Goal: Check status: Check status

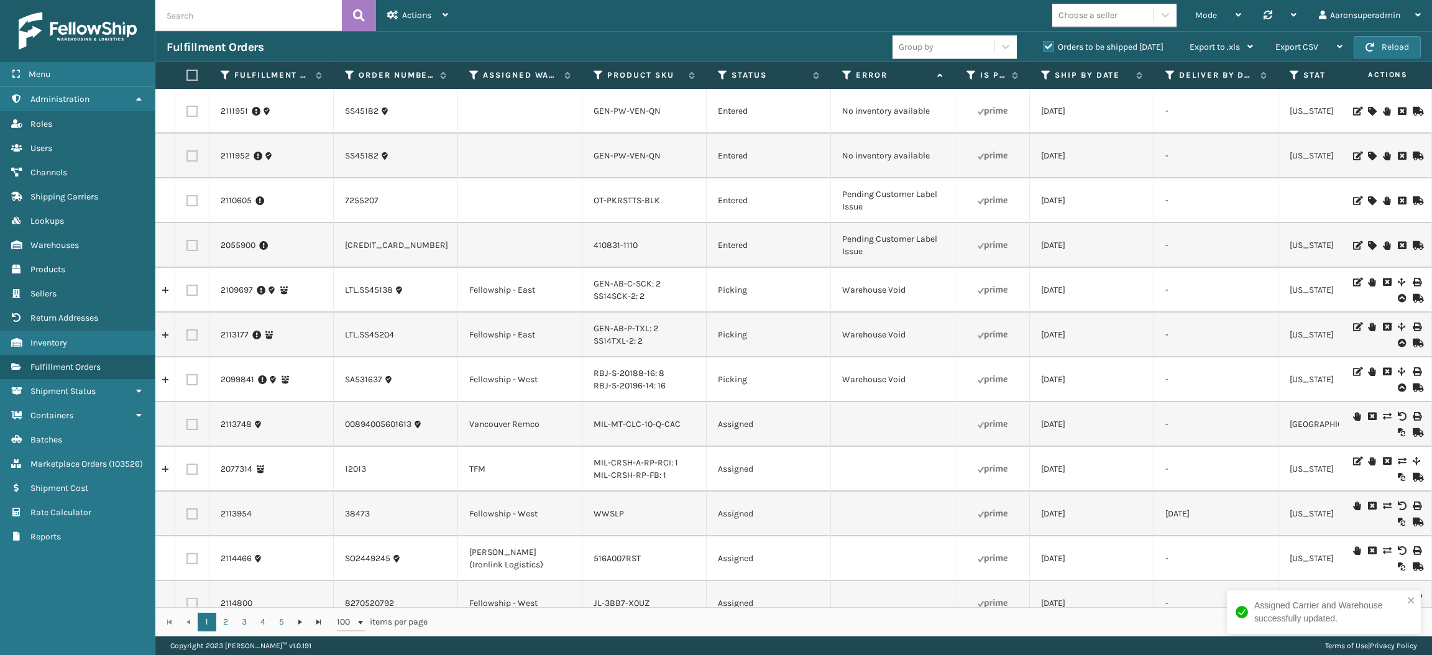
click at [266, 24] on input "text" at bounding box center [248, 15] width 186 height 31
type input "74133"
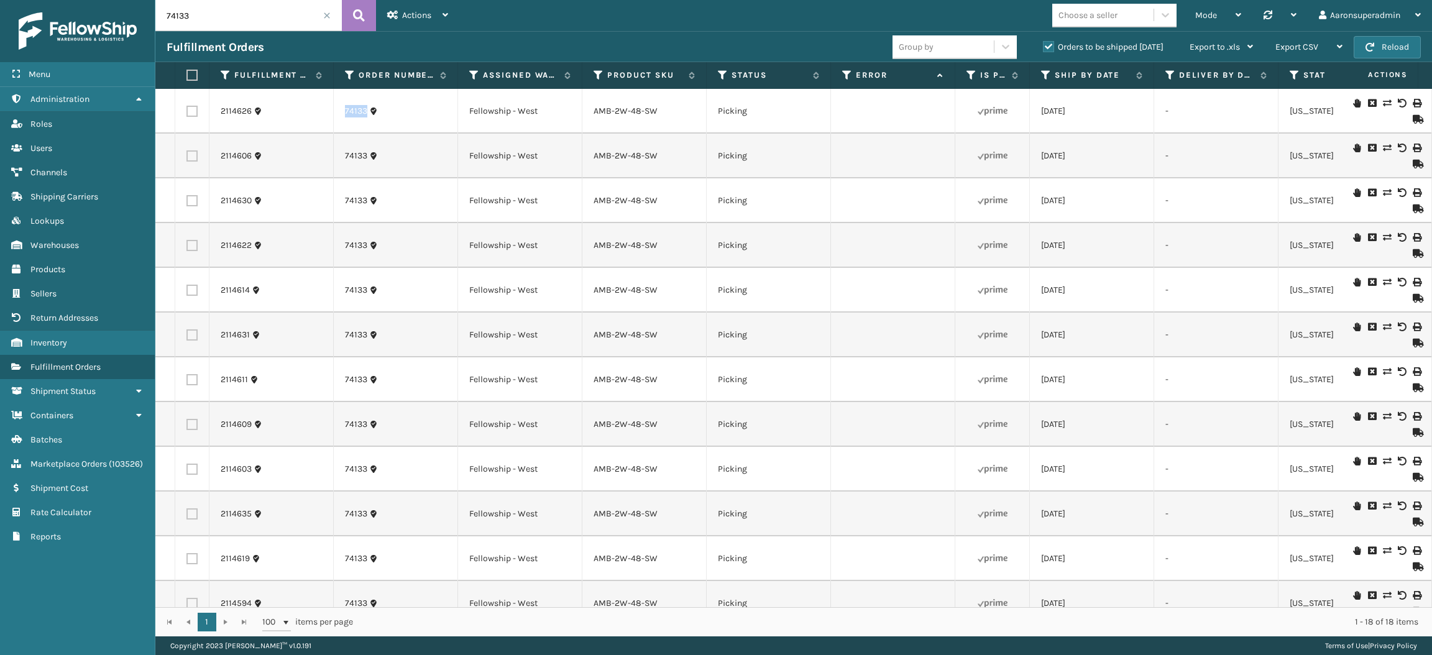
drag, startPoint x: 378, startPoint y: 102, endPoint x: 331, endPoint y: 108, distance: 46.9
copy tr "74133"
click at [87, 461] on link "Marketplace Orders ( 103526 )" at bounding box center [77, 464] width 155 height 24
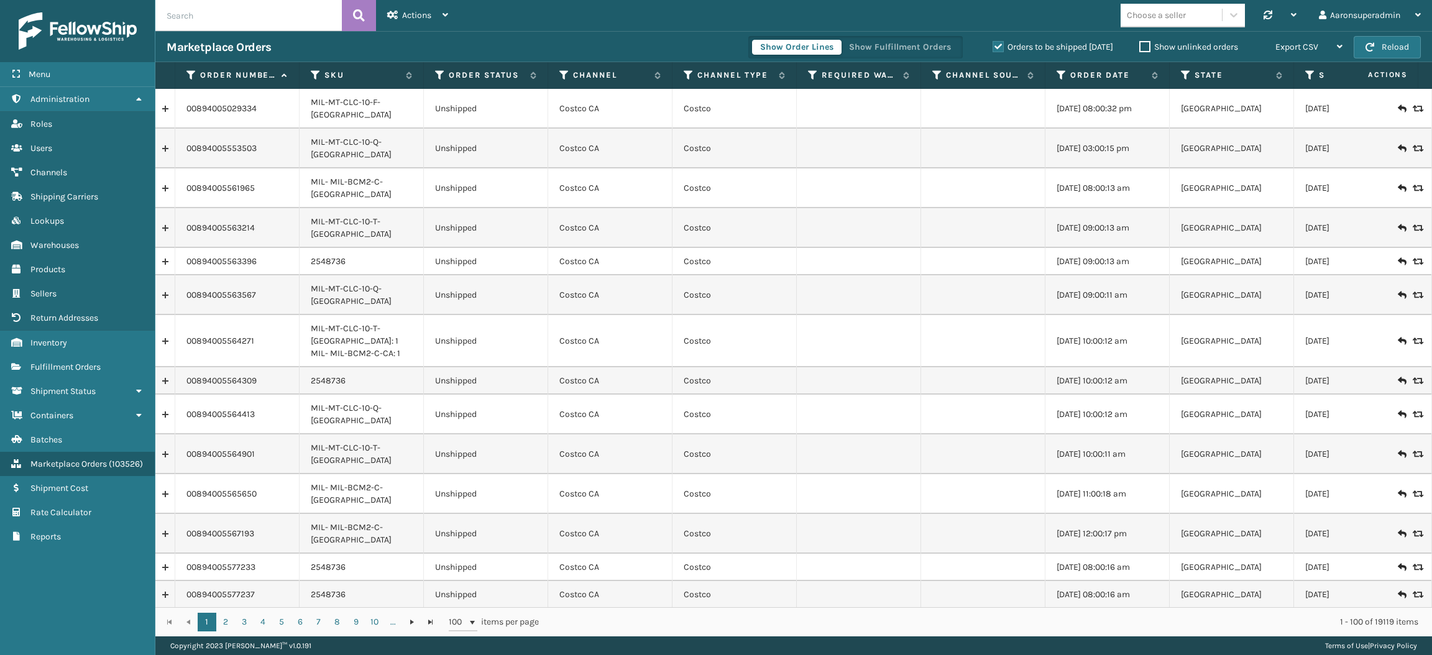
click at [244, 9] on input "text" at bounding box center [248, 15] width 186 height 31
paste input "74133"
type input "74133"
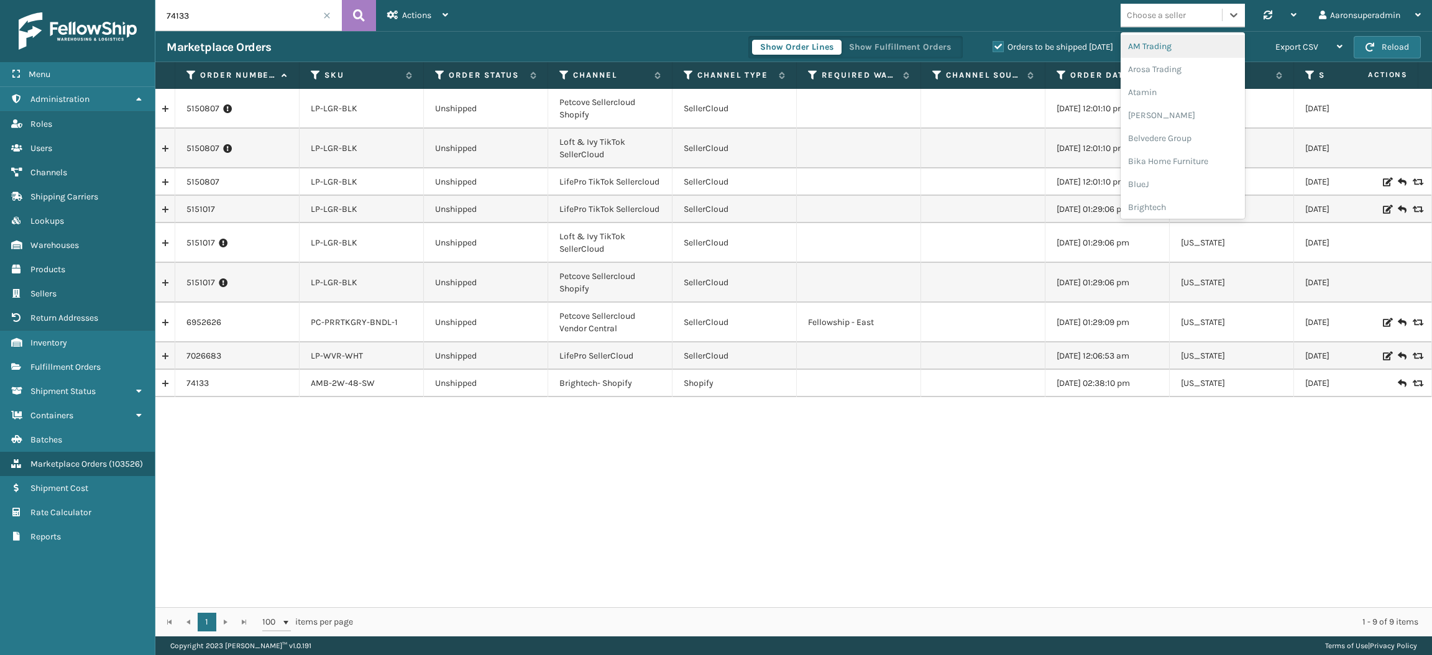
click at [1157, 15] on div "Choose a seller" at bounding box center [1156, 15] width 59 height 13
click at [1127, 206] on div "Brightech" at bounding box center [1183, 207] width 124 height 23
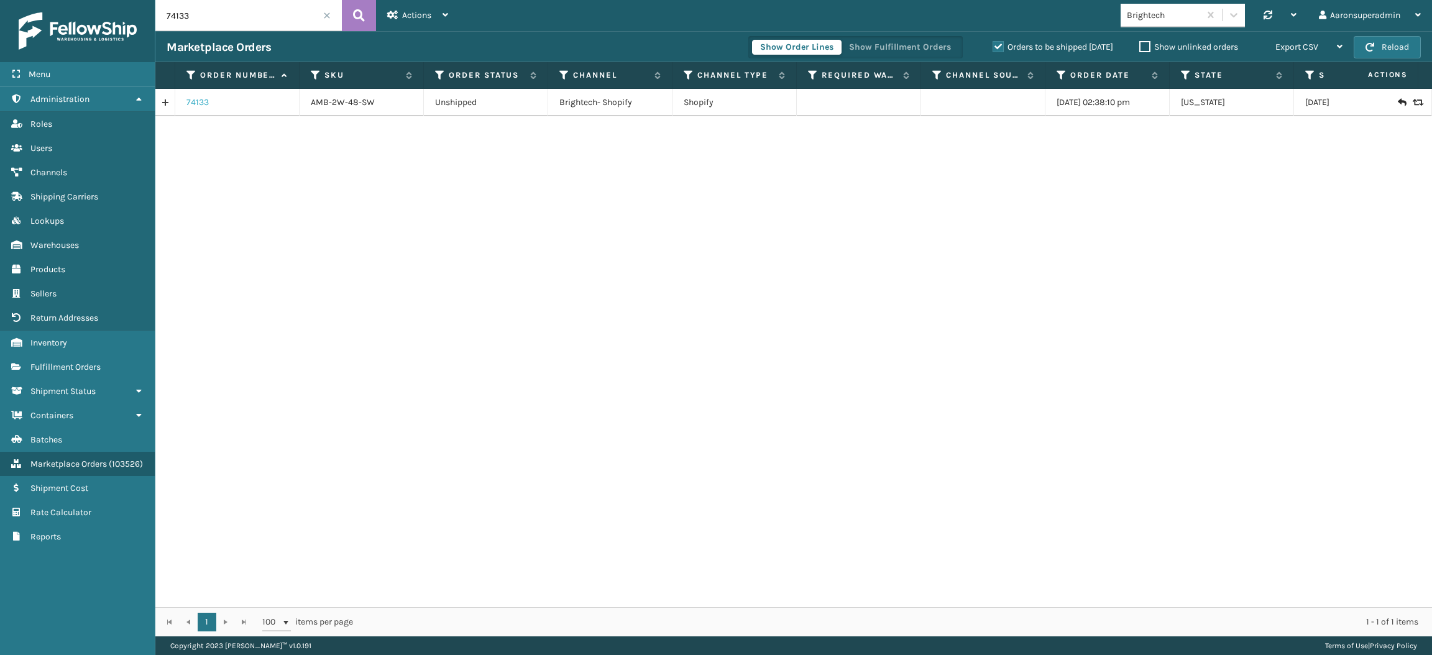
click at [199, 106] on link "74133" at bounding box center [197, 102] width 22 height 12
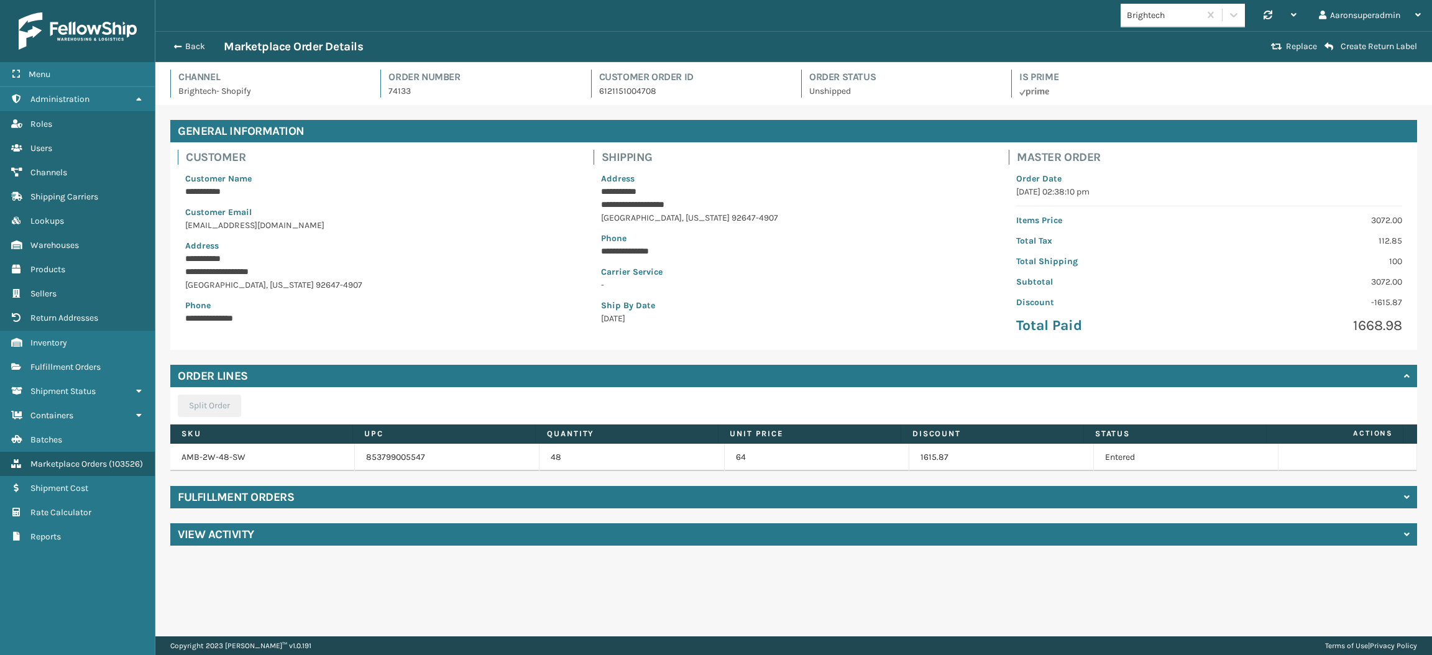
click at [185, 505] on div "Fulfillment Orders" at bounding box center [793, 497] width 1247 height 22
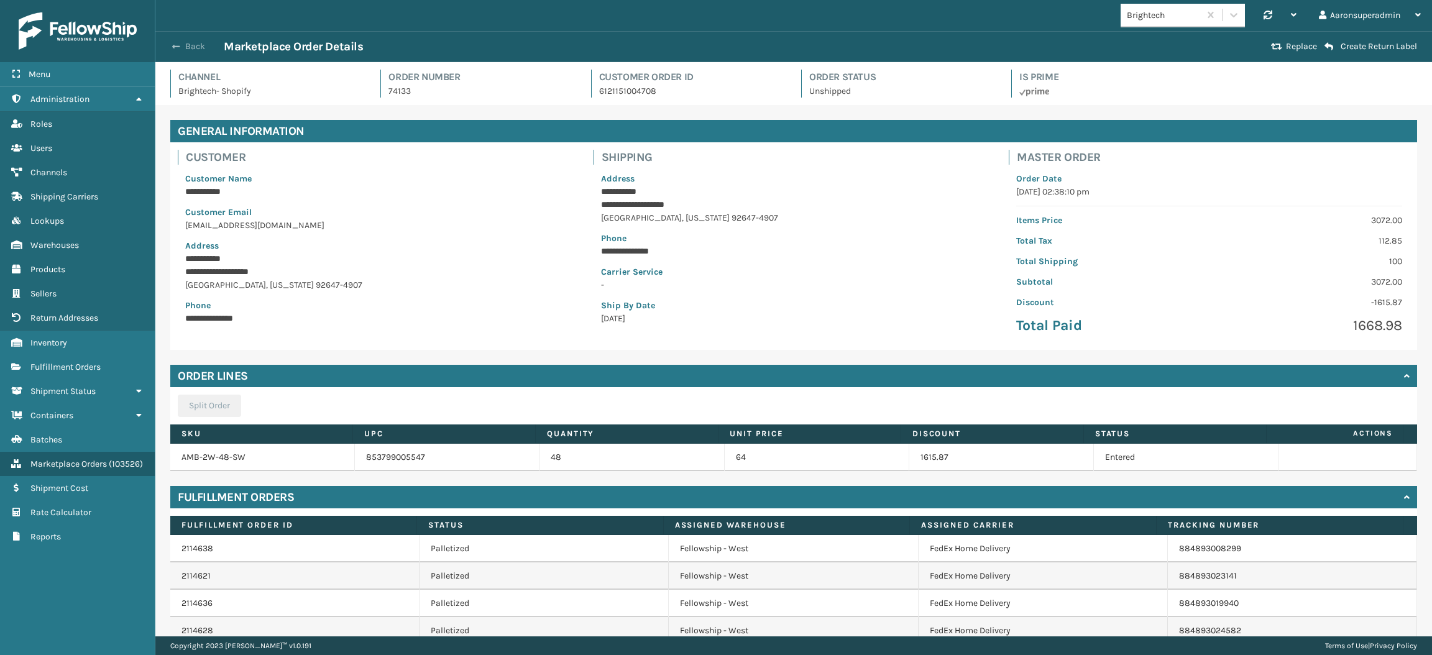
click at [188, 44] on button "Back" at bounding box center [195, 46] width 57 height 11
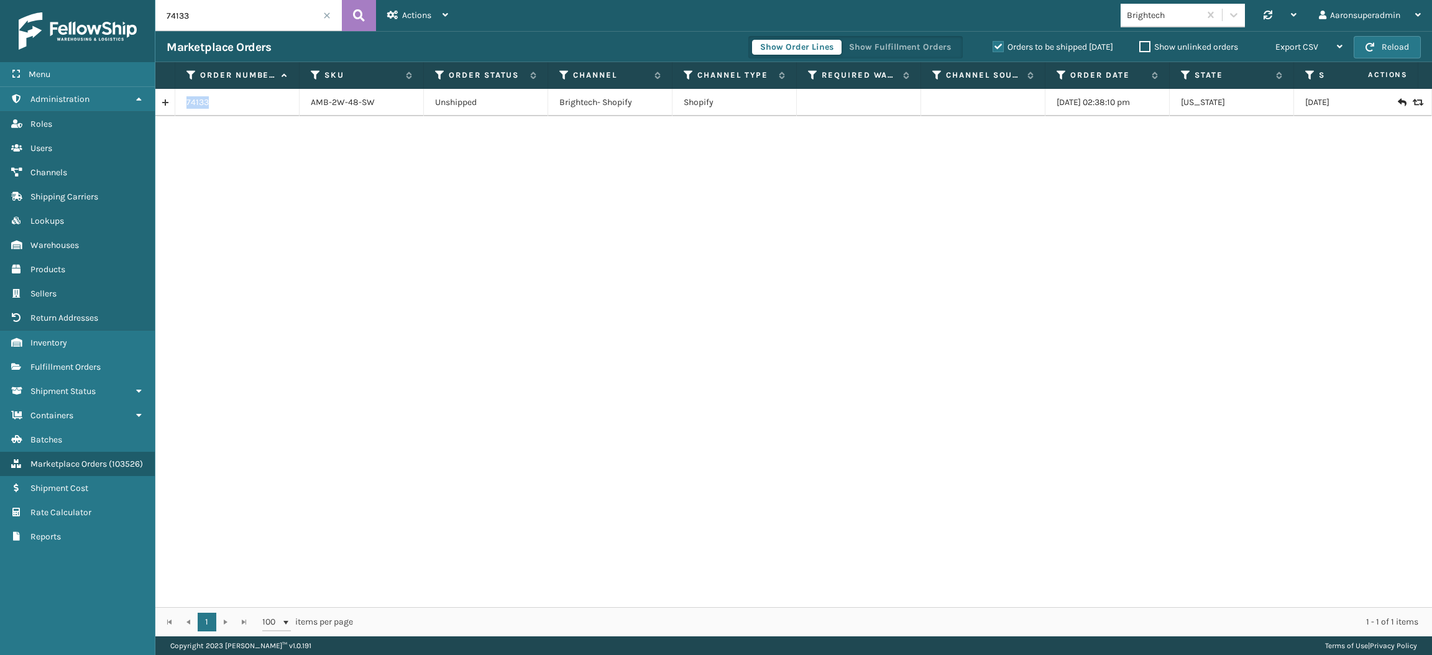
drag, startPoint x: 240, startPoint y: 100, endPoint x: 186, endPoint y: 106, distance: 54.4
click at [186, 106] on div "74133" at bounding box center [236, 102] width 101 height 12
copy link "74133"
